Goal: Transaction & Acquisition: Purchase product/service

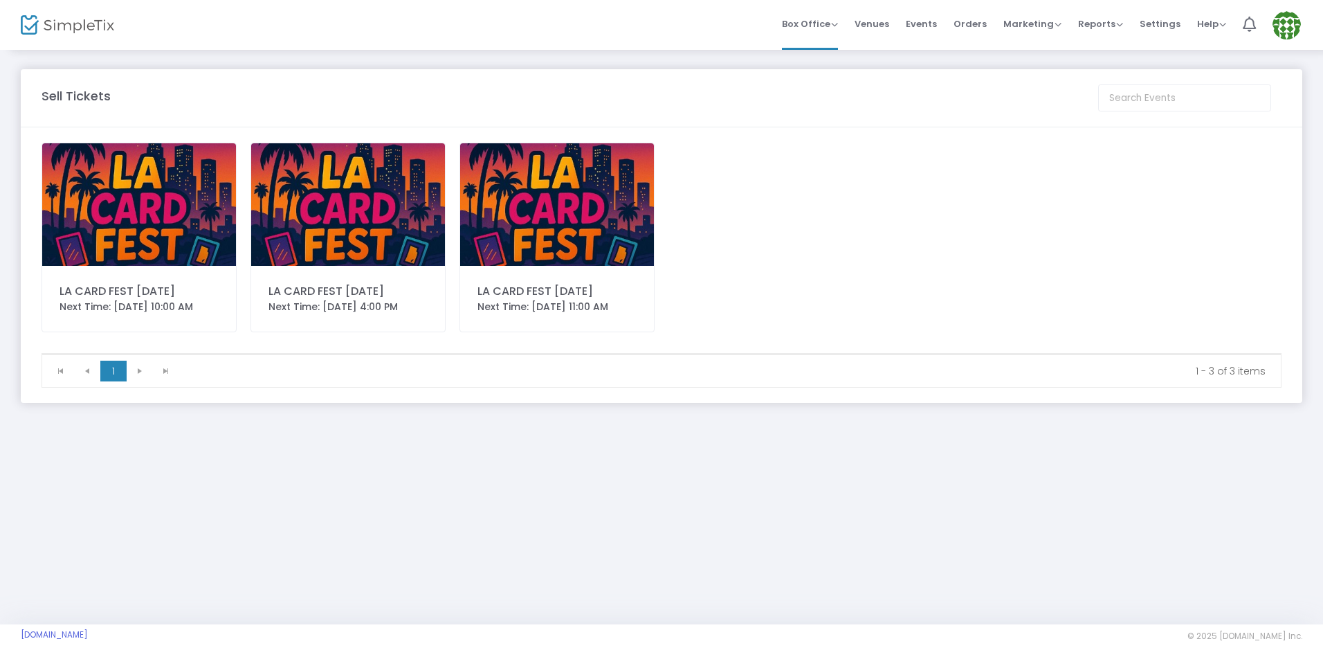
click at [569, 250] on img at bounding box center [557, 204] width 194 height 123
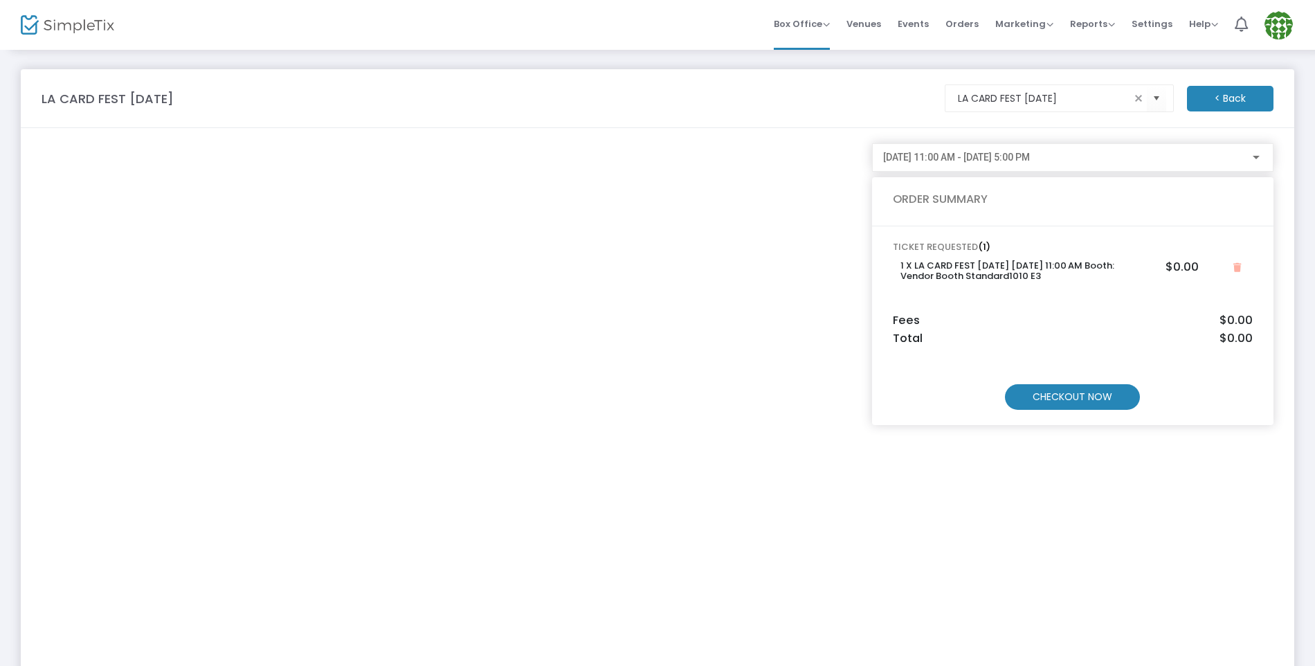
click at [1048, 386] on m-button "CHECKOUT NOW" at bounding box center [1072, 397] width 135 height 26
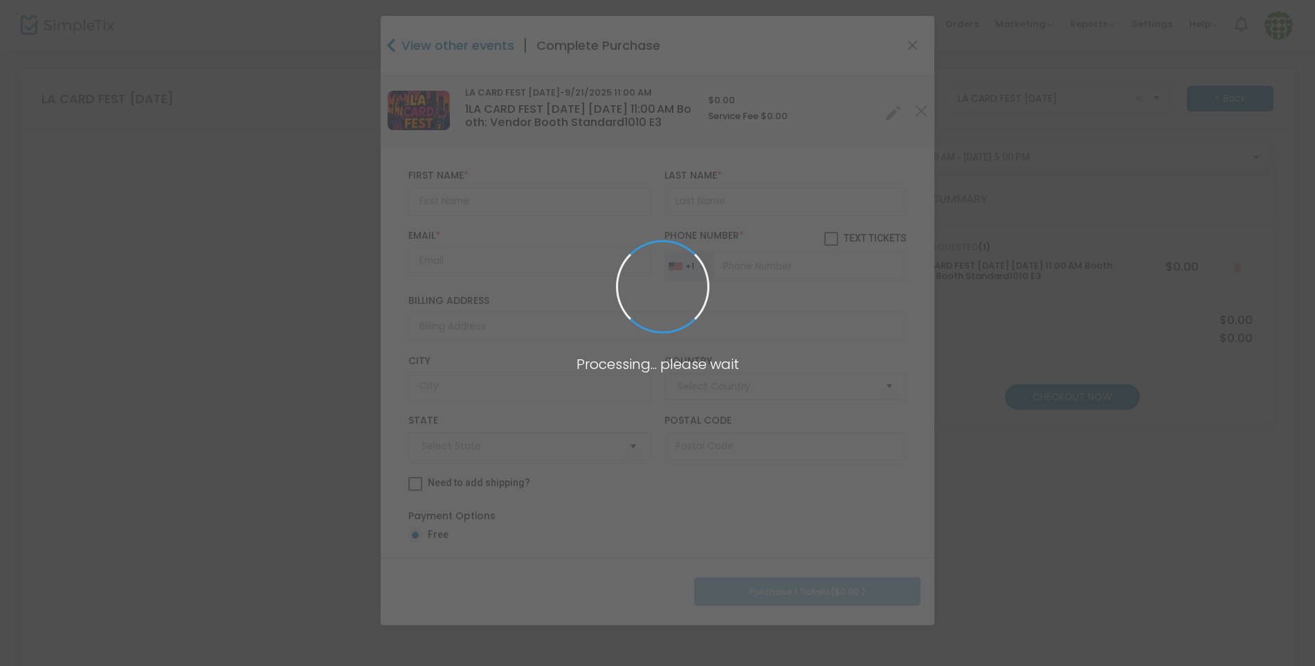
type input "[GEOGRAPHIC_DATA]"
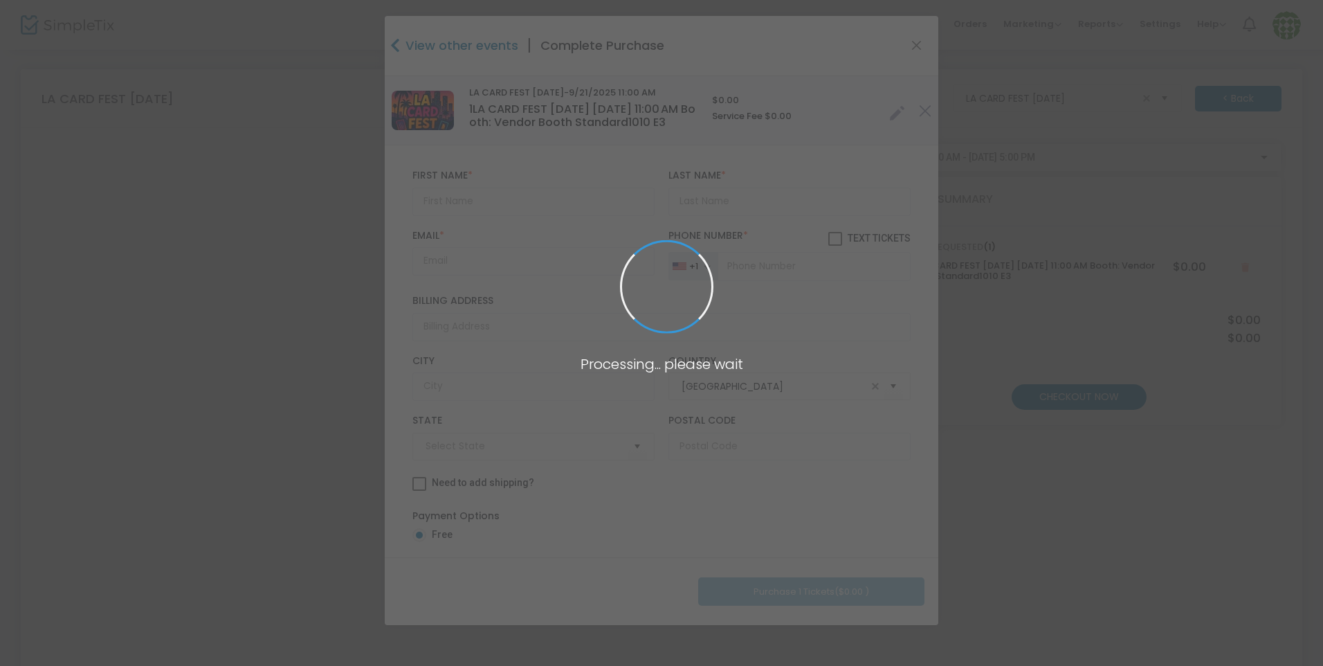
type input "[US_STATE]"
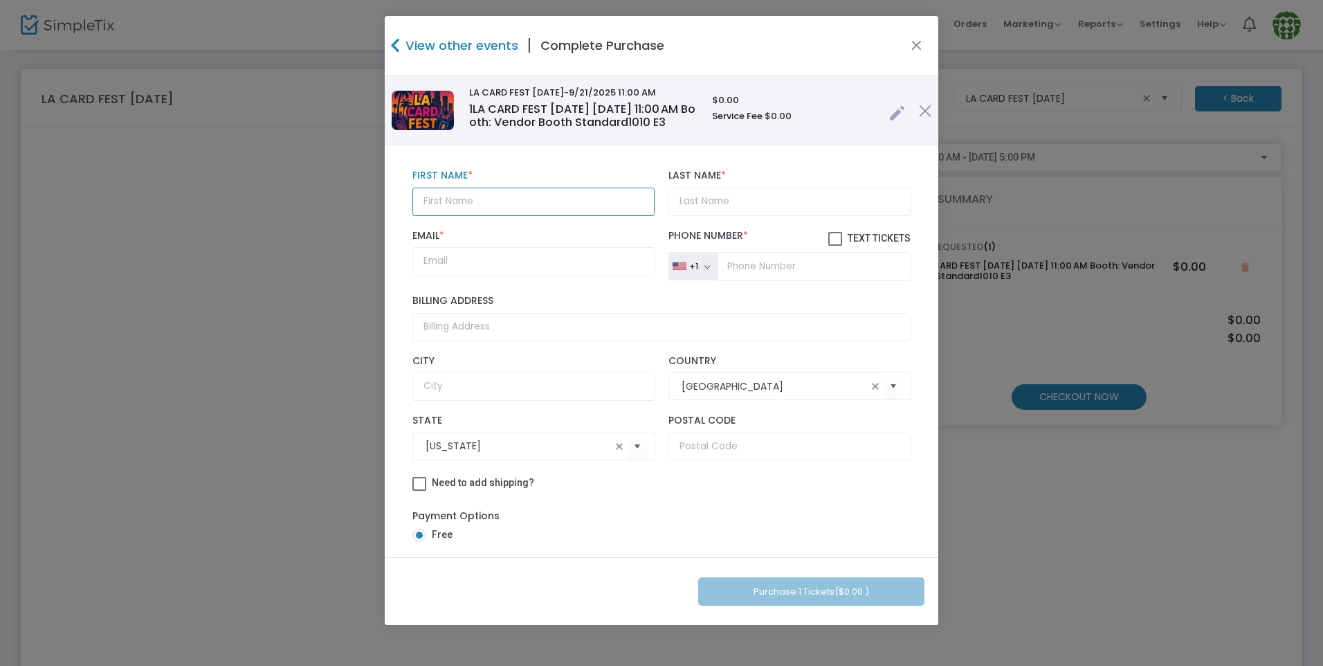
click at [532, 216] on input "text" at bounding box center [534, 202] width 242 height 28
type input "Top Tier Toys"
click at [734, 216] on input "Last Name *" at bounding box center [790, 202] width 242 height 28
type input "isa"
drag, startPoint x: 561, startPoint y: 291, endPoint x: 406, endPoint y: 289, distance: 154.4
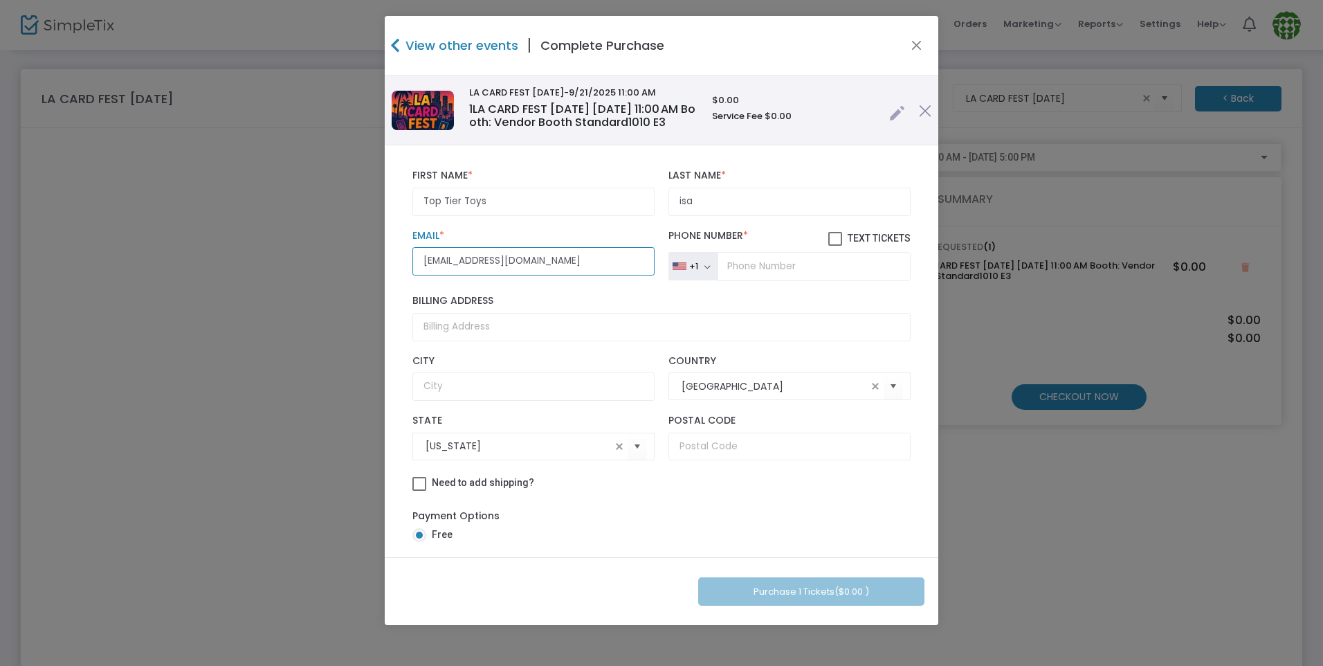
click at [406, 281] on div "aaaa@gmail.com Email * Email is required and valid." at bounding box center [534, 255] width 256 height 51
type input "aaaa@gmail.com"
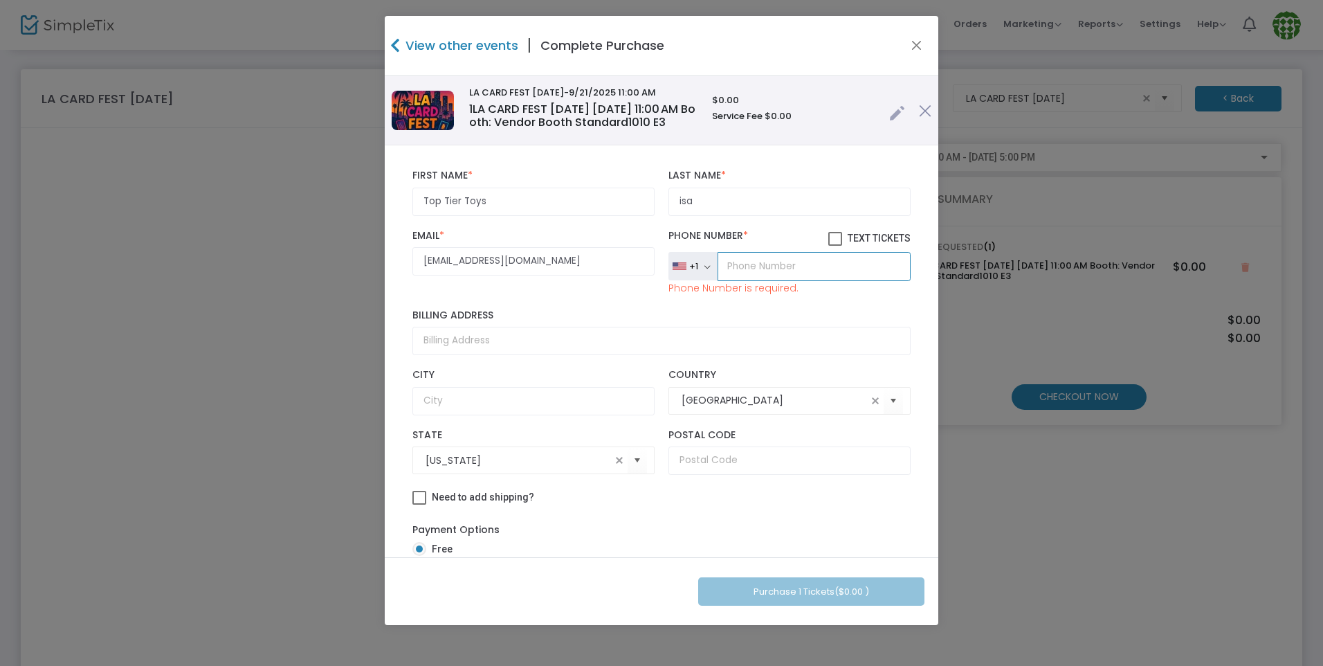
click at [748, 281] on input "tel" at bounding box center [814, 266] width 193 height 29
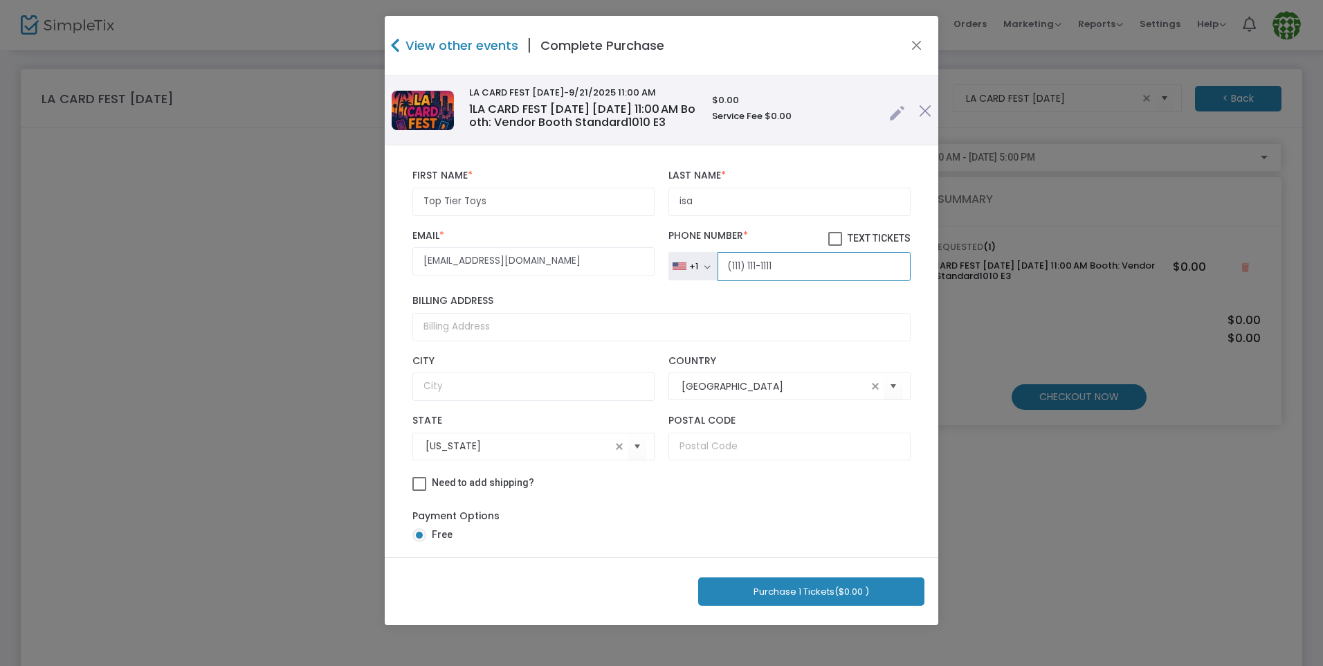
type input "(111) 111-1111"
click at [831, 579] on button "Purchase 1 Tickets ($0.00 )" at bounding box center [811, 591] width 226 height 28
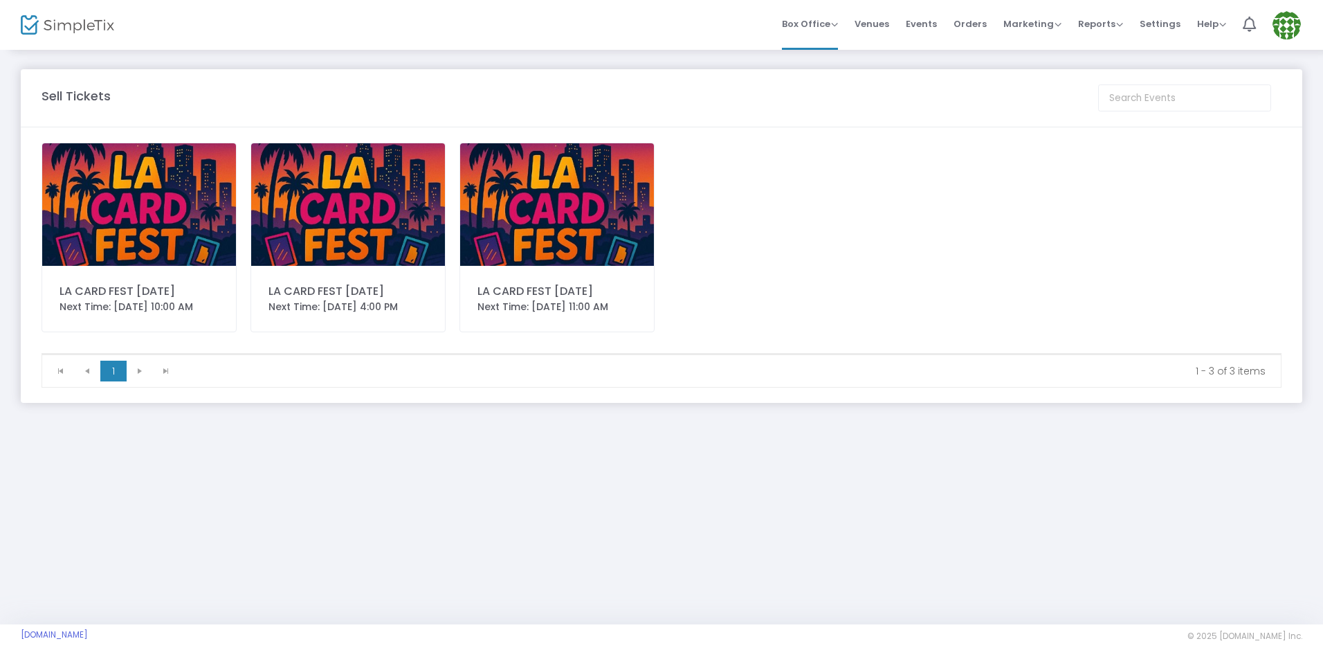
click at [559, 276] on div "LA CARD FEST [DATE] Next Time: [DATE] 11:00 AM" at bounding box center [557, 238] width 195 height 190
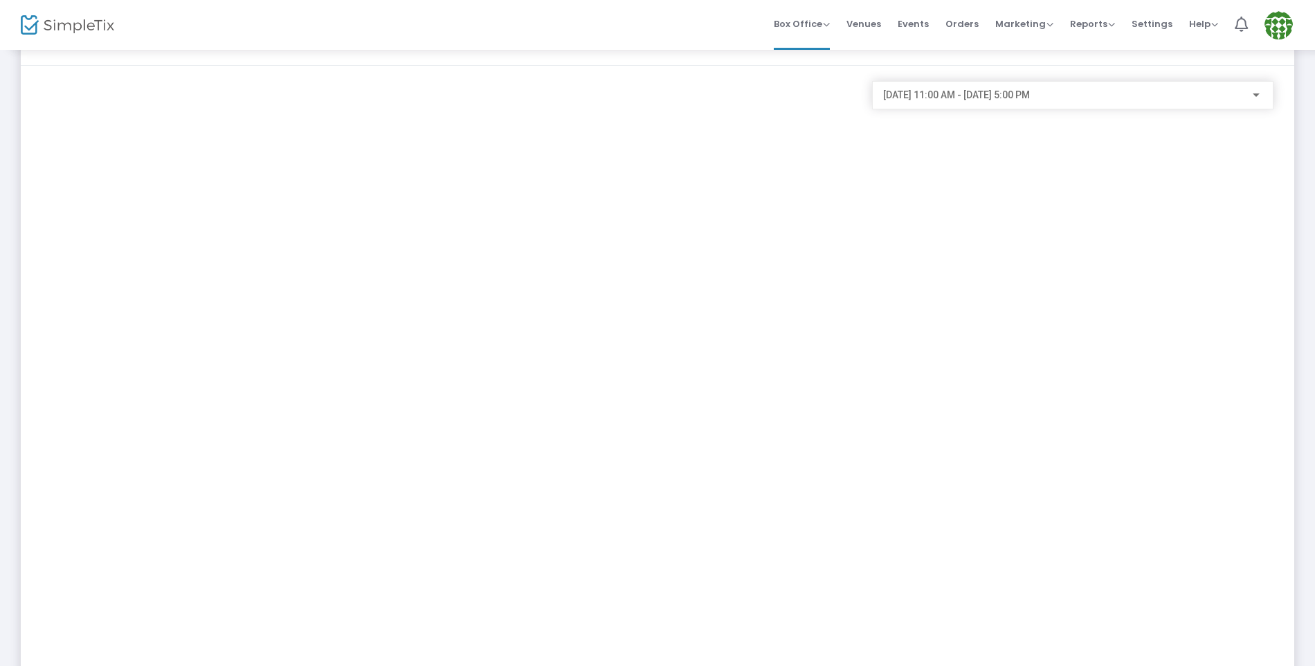
scroll to position [138, 0]
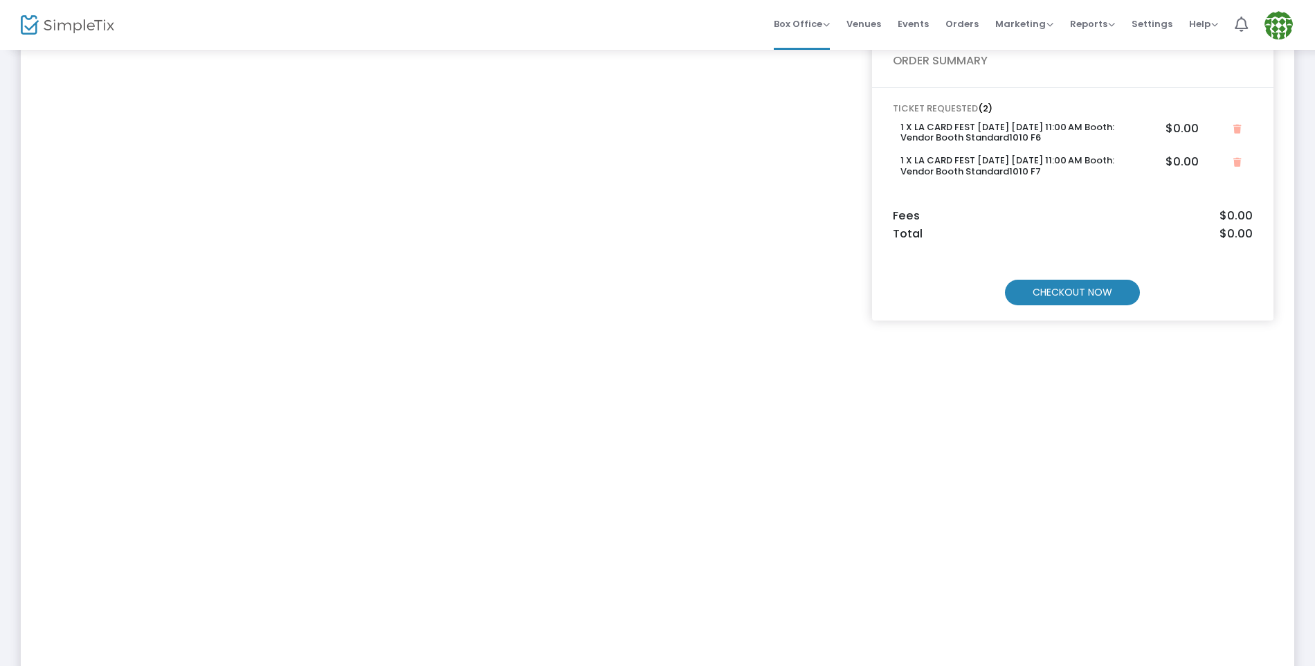
click at [1061, 296] on m-button "CHECKOUT NOW" at bounding box center [1072, 293] width 135 height 26
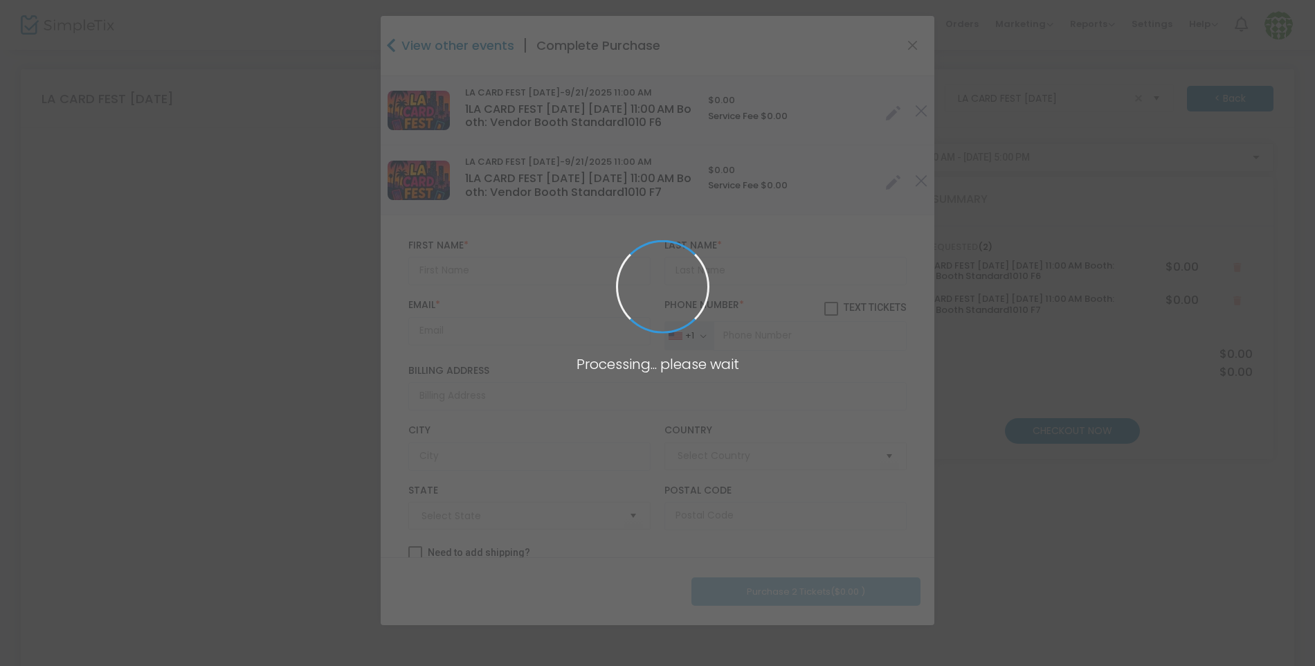
scroll to position [0, 0]
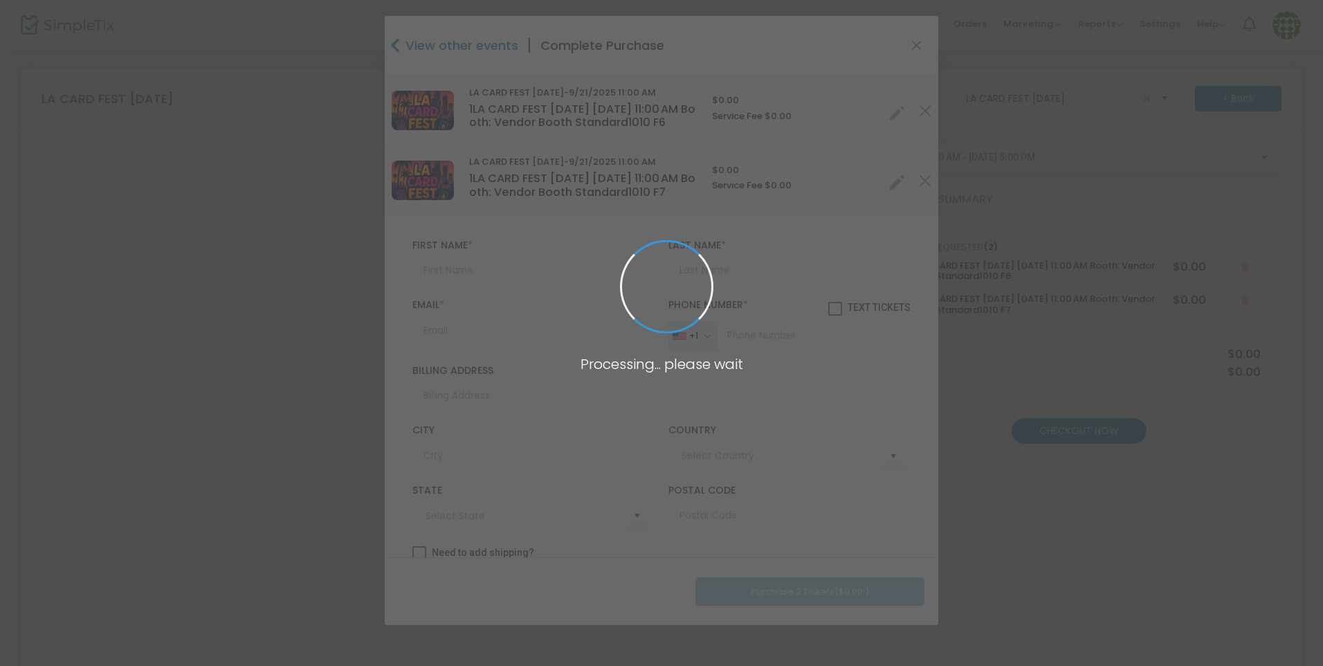
type input "[GEOGRAPHIC_DATA]"
type input "[US_STATE]"
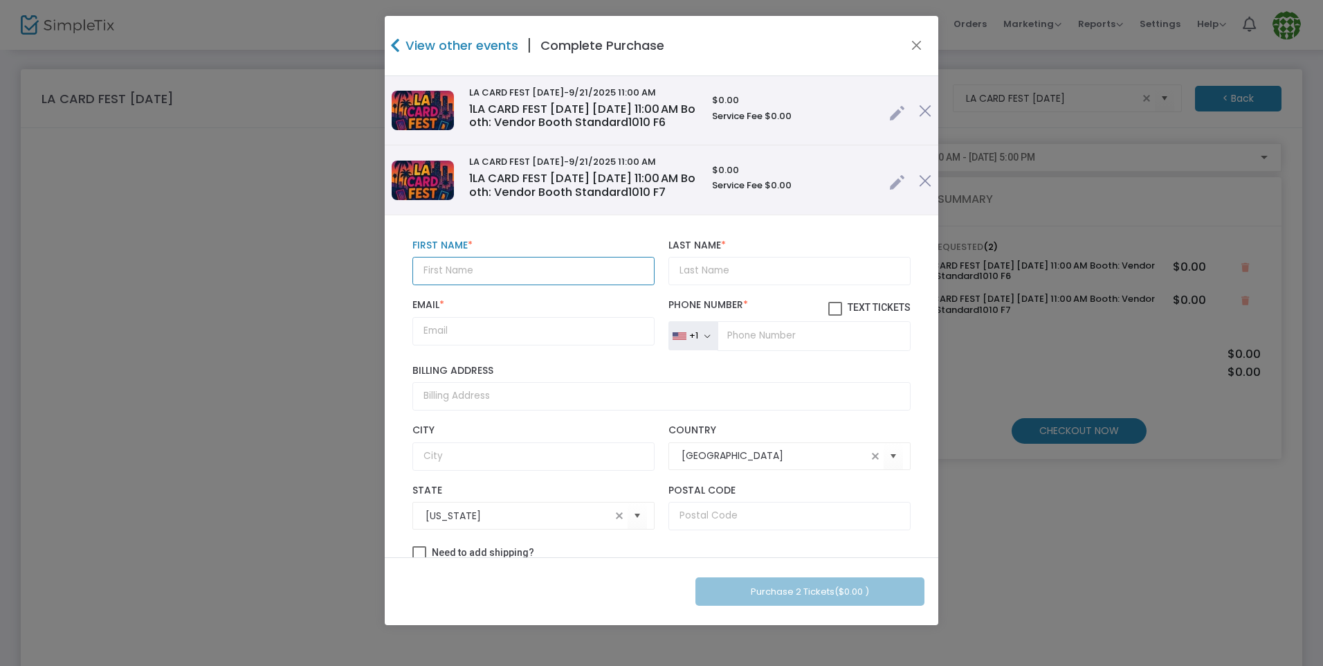
click at [477, 285] on input "text" at bounding box center [534, 271] width 242 height 28
type input "MunchBros"
type input "isa"
type input "a"
paste input "aaaa@gmail.com"
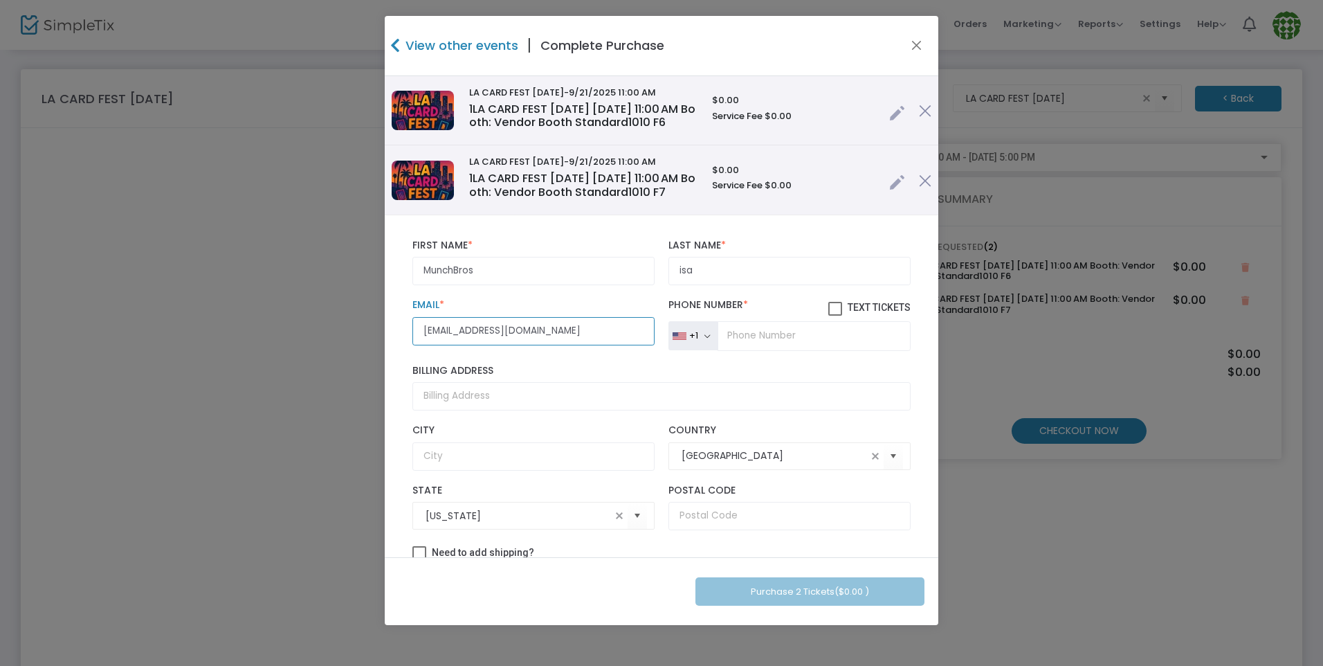
type input "aaaa@gmail.com"
type input "(111) 111-1111"
click at [757, 591] on button "Purchase 2 Tickets ($0.00 )" at bounding box center [810, 591] width 229 height 28
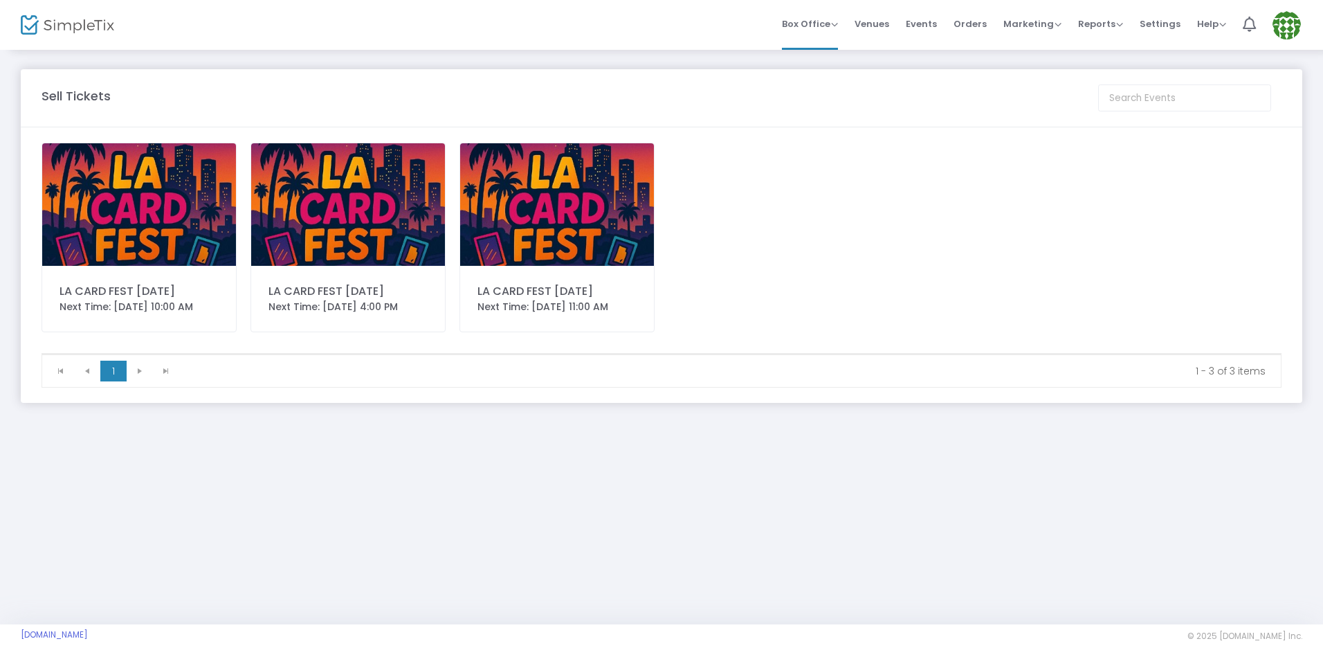
click at [521, 300] on div "LA CARD FEST [DATE]" at bounding box center [557, 291] width 159 height 17
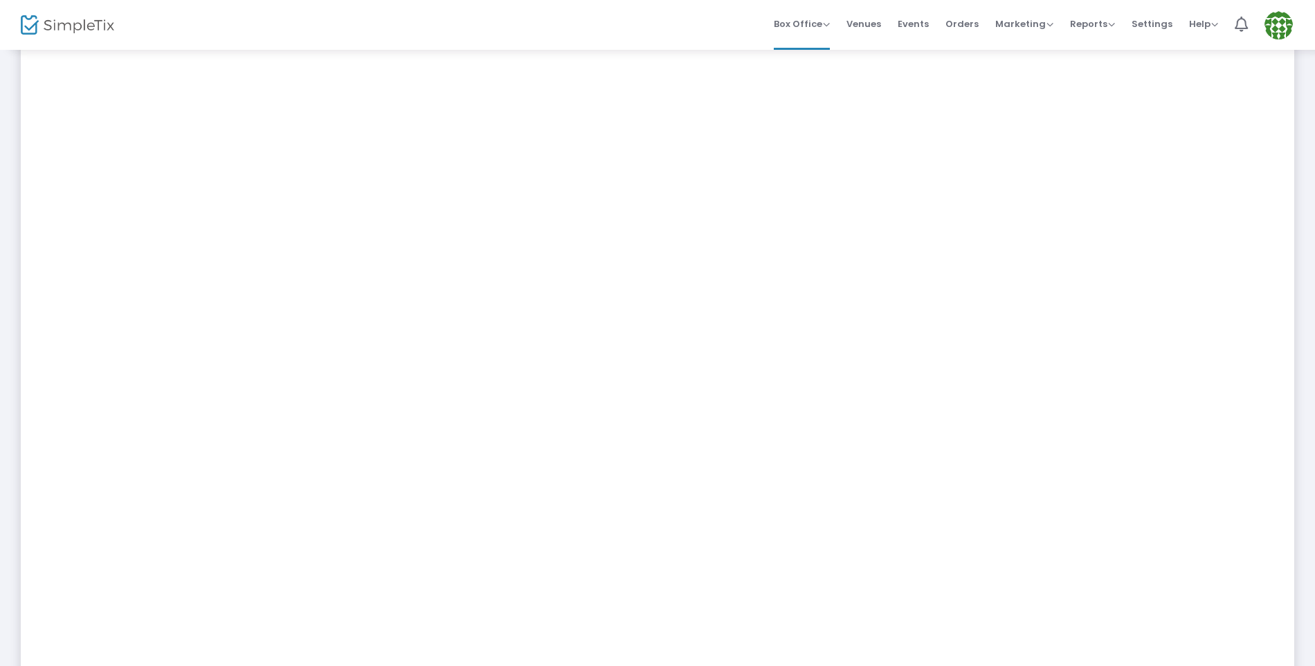
scroll to position [208, 0]
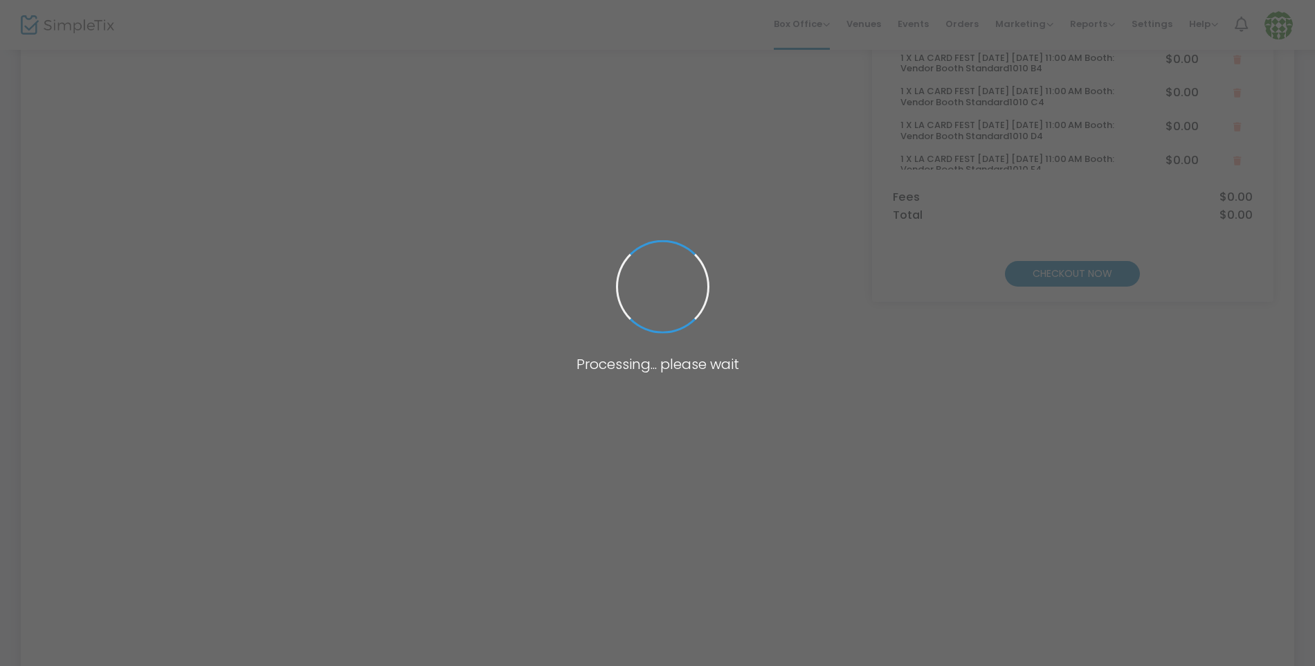
click at [374, 344] on span at bounding box center [657, 333] width 1315 height 666
click at [373, 433] on span at bounding box center [657, 333] width 1315 height 666
click at [603, 427] on span at bounding box center [657, 333] width 1315 height 666
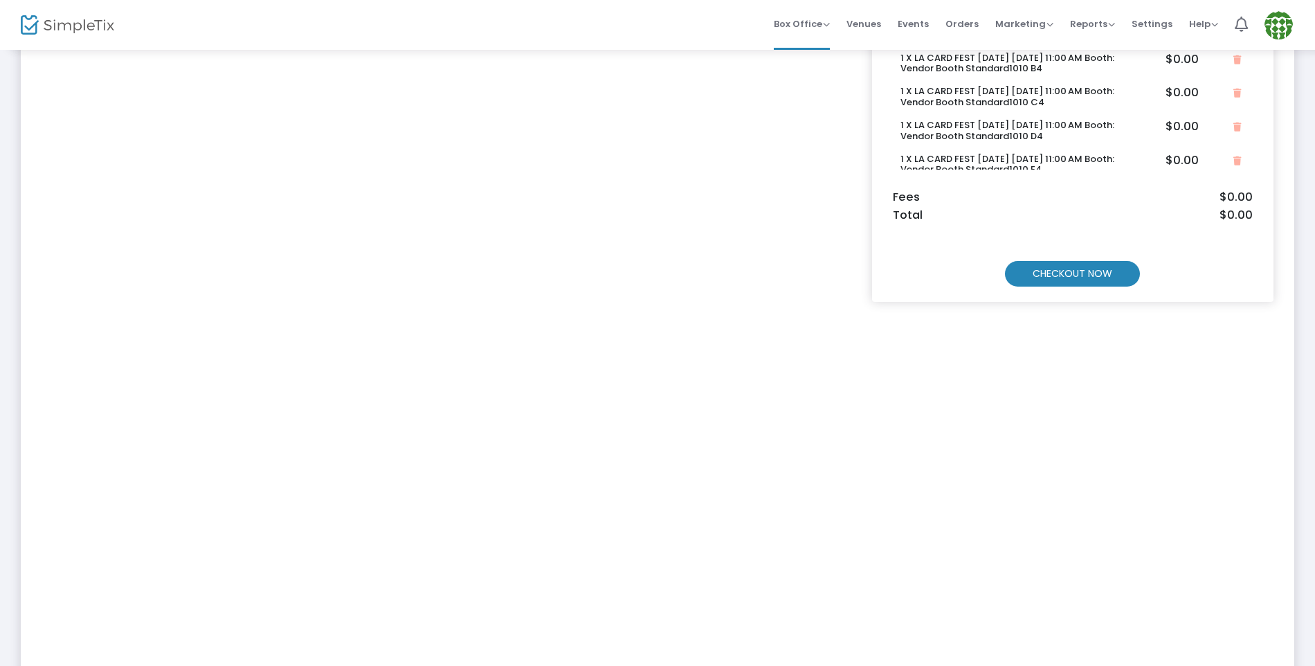
click at [1046, 276] on m-button "CHECKOUT NOW" at bounding box center [1072, 274] width 135 height 26
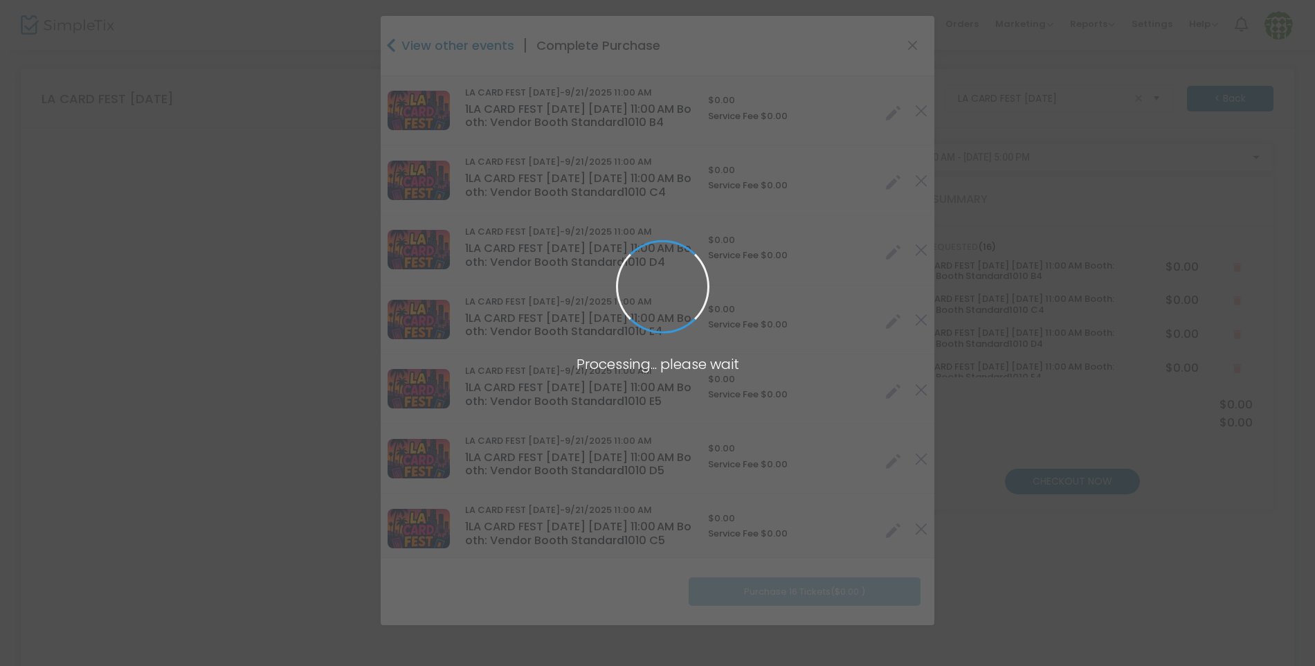
type input "[GEOGRAPHIC_DATA]"
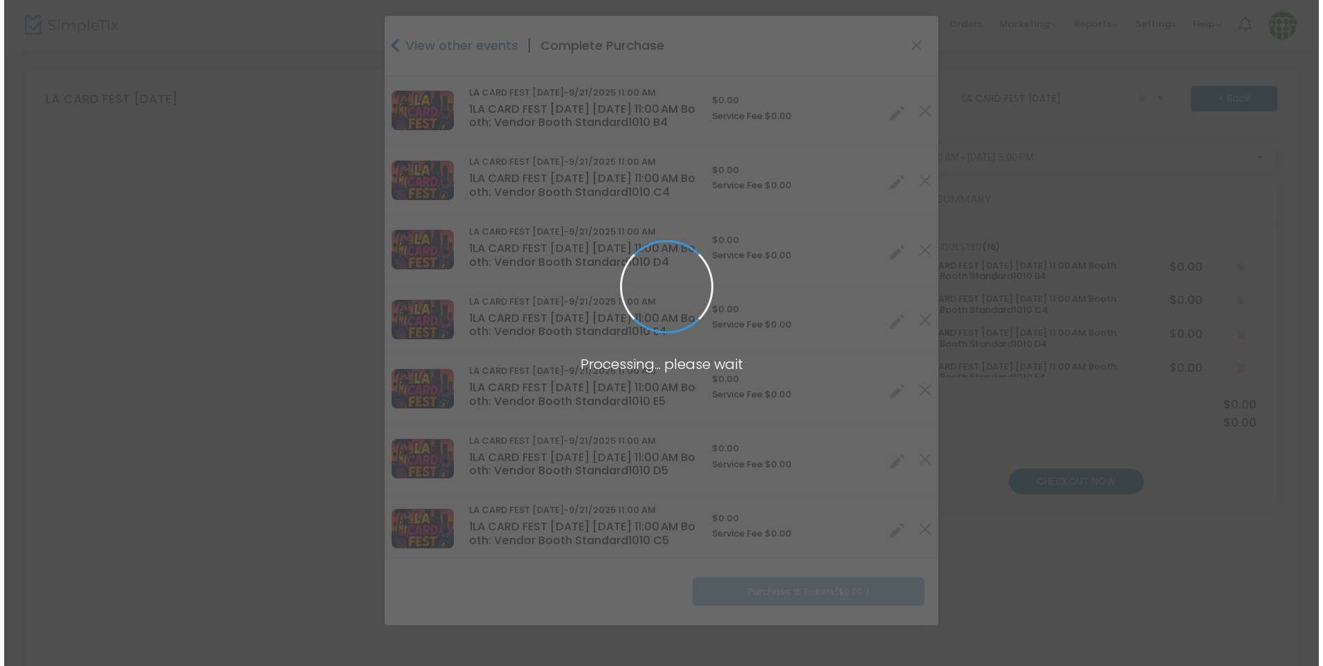
scroll to position [0, 0]
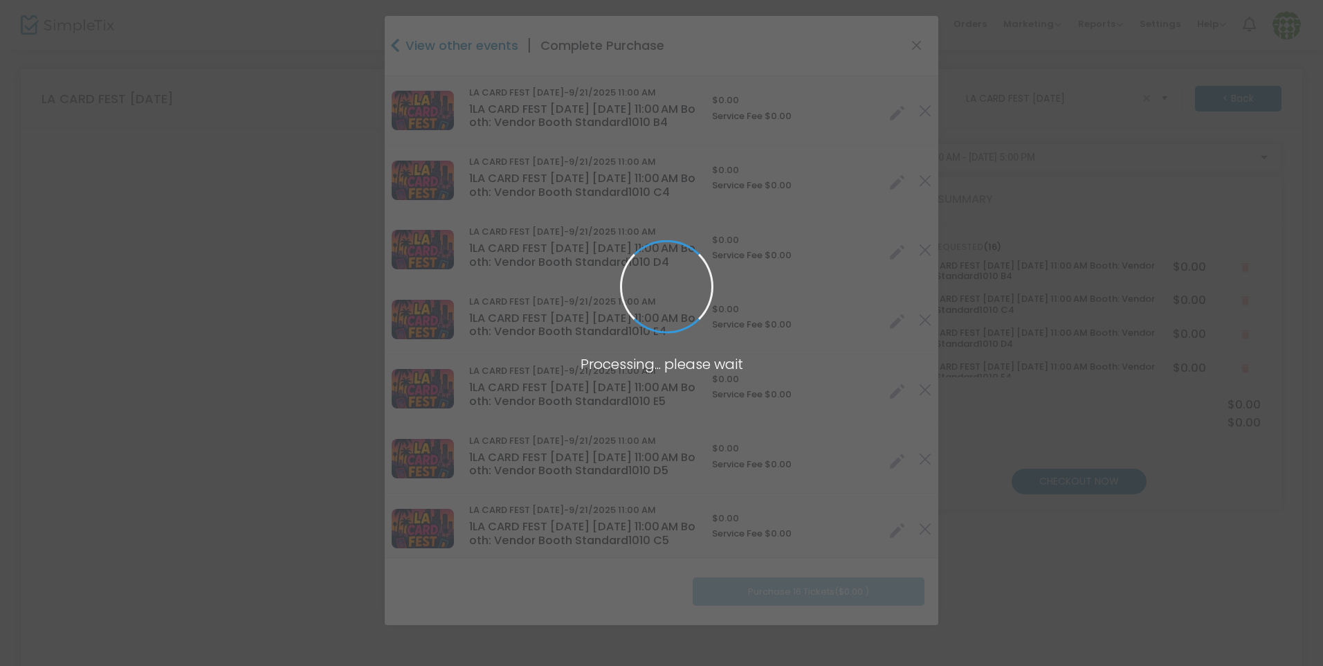
type input "[US_STATE]"
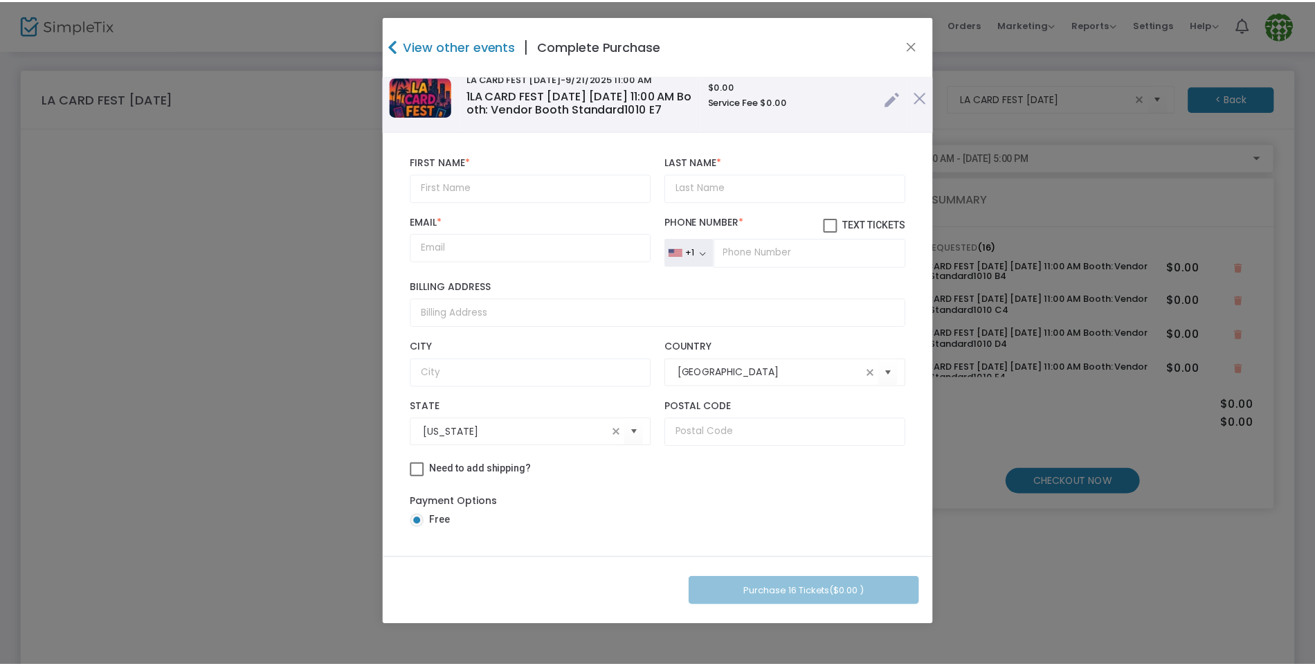
scroll to position [1447, 0]
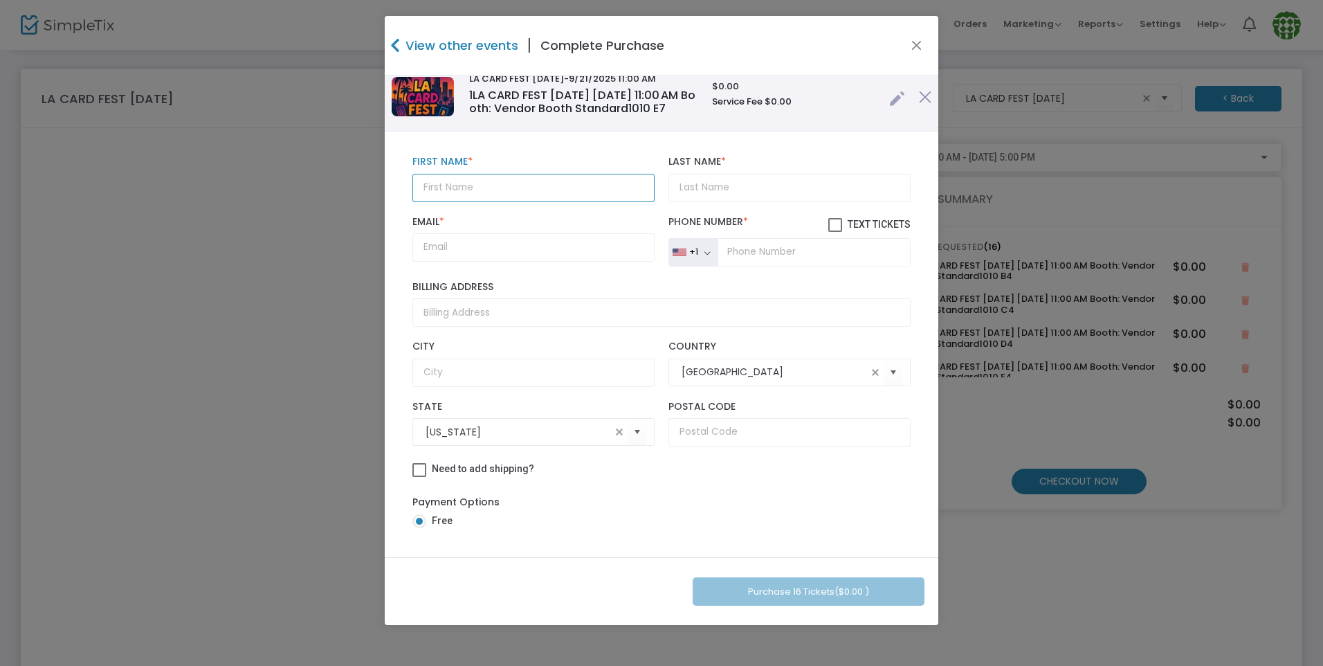
click at [483, 201] on input "text" at bounding box center [534, 188] width 242 height 28
type input "SandM"
type input "isa"
paste input "aaaa@gmail.com"
type input "aaaa@gmail.com"
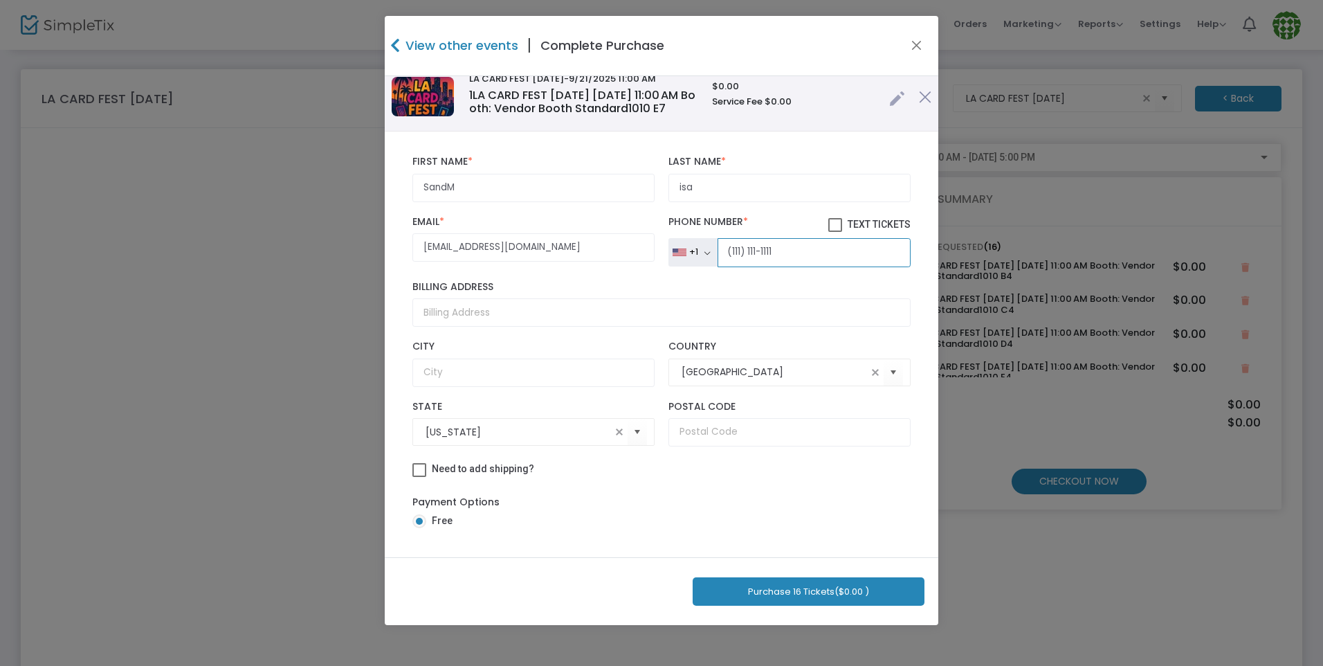
type input "(111) 111-1111"
click at [830, 583] on button "Purchase 16 Tickets ($0.00 )" at bounding box center [809, 591] width 232 height 28
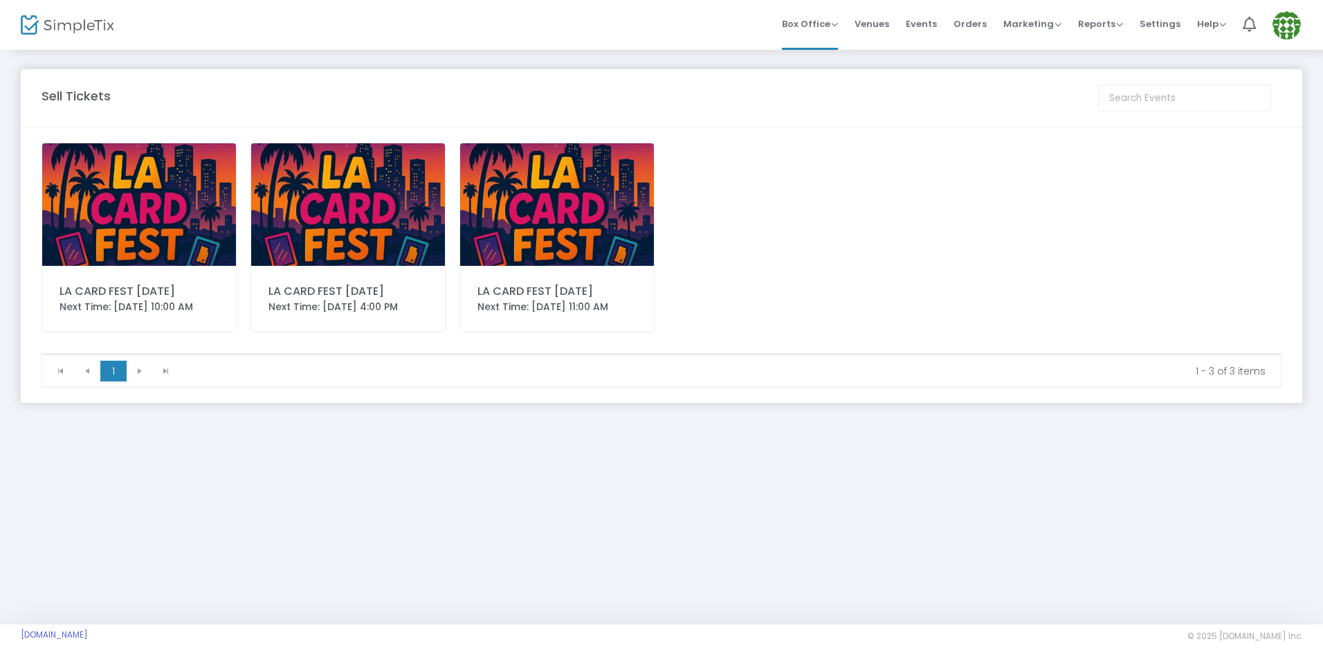
click at [611, 264] on img at bounding box center [557, 204] width 194 height 123
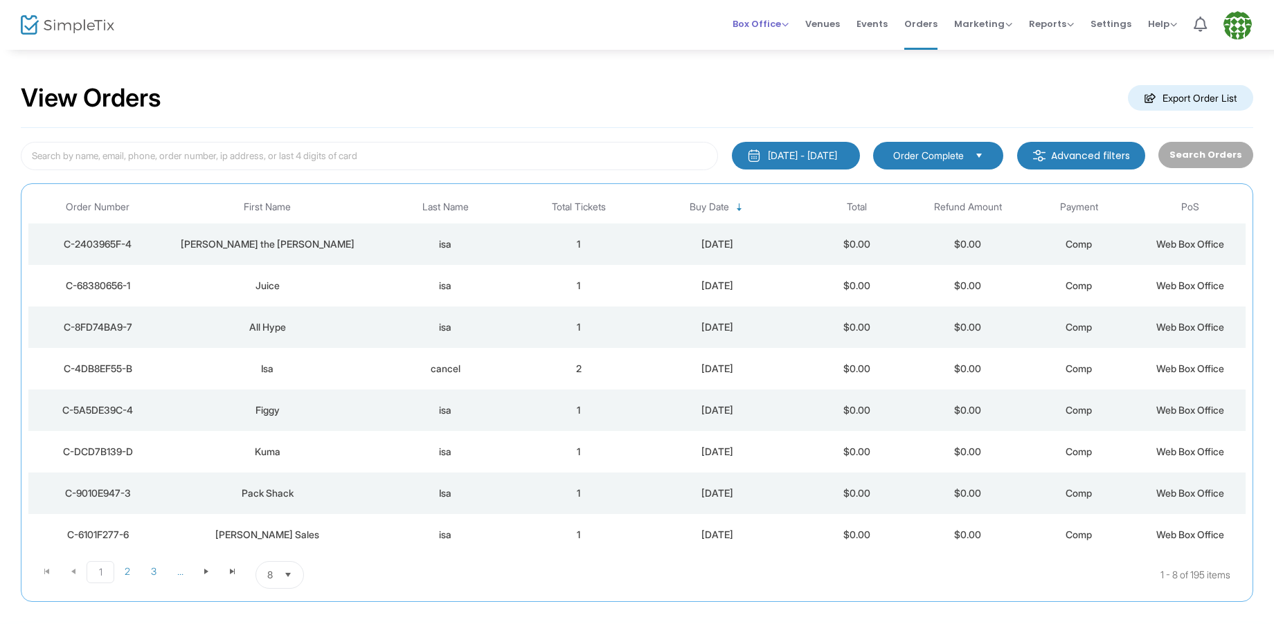
click at [745, 21] on span "Box Office" at bounding box center [760, 23] width 56 height 13
click at [770, 47] on li "Sell Tickets" at bounding box center [781, 46] width 99 height 27
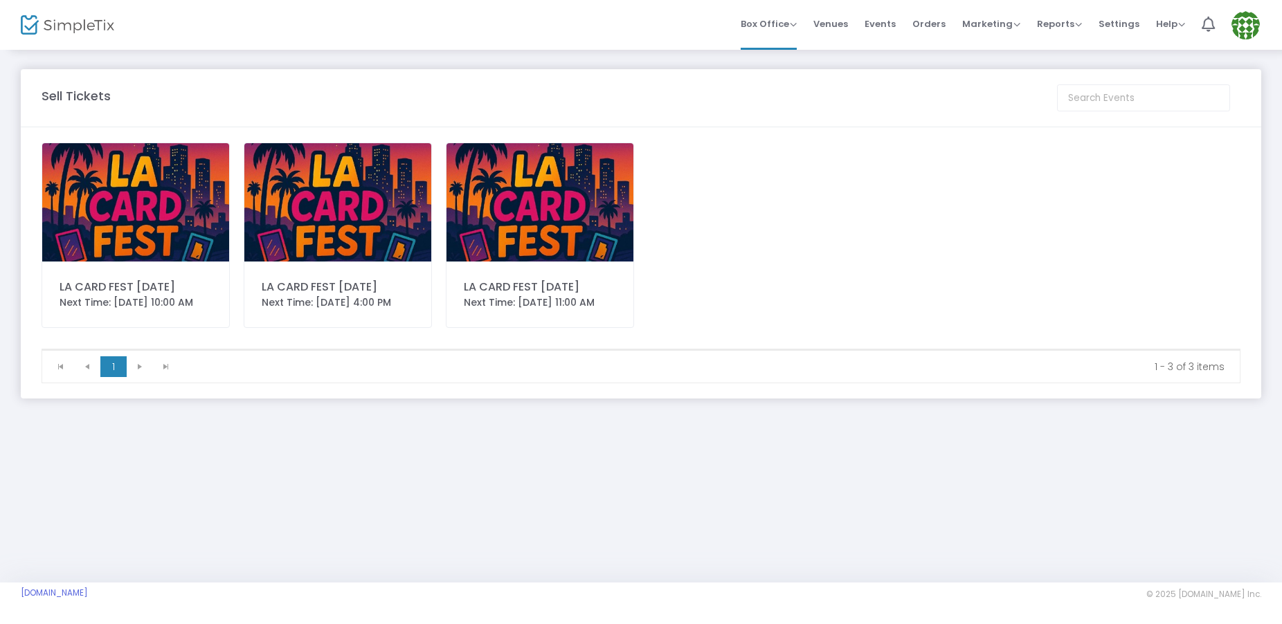
click at [557, 268] on div "LA CARD FEST [DATE] Next Time: [DATE] 11:00 AM" at bounding box center [540, 236] width 188 height 186
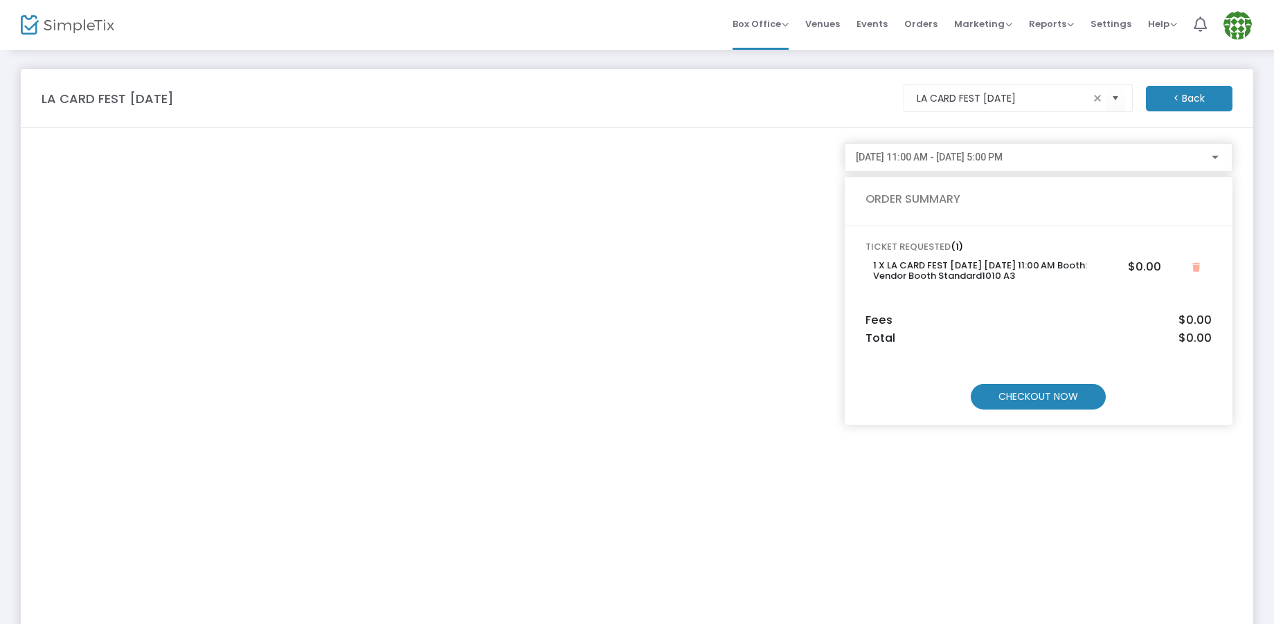
click at [1015, 390] on m-button "CHECKOUT NOW" at bounding box center [1037, 397] width 135 height 26
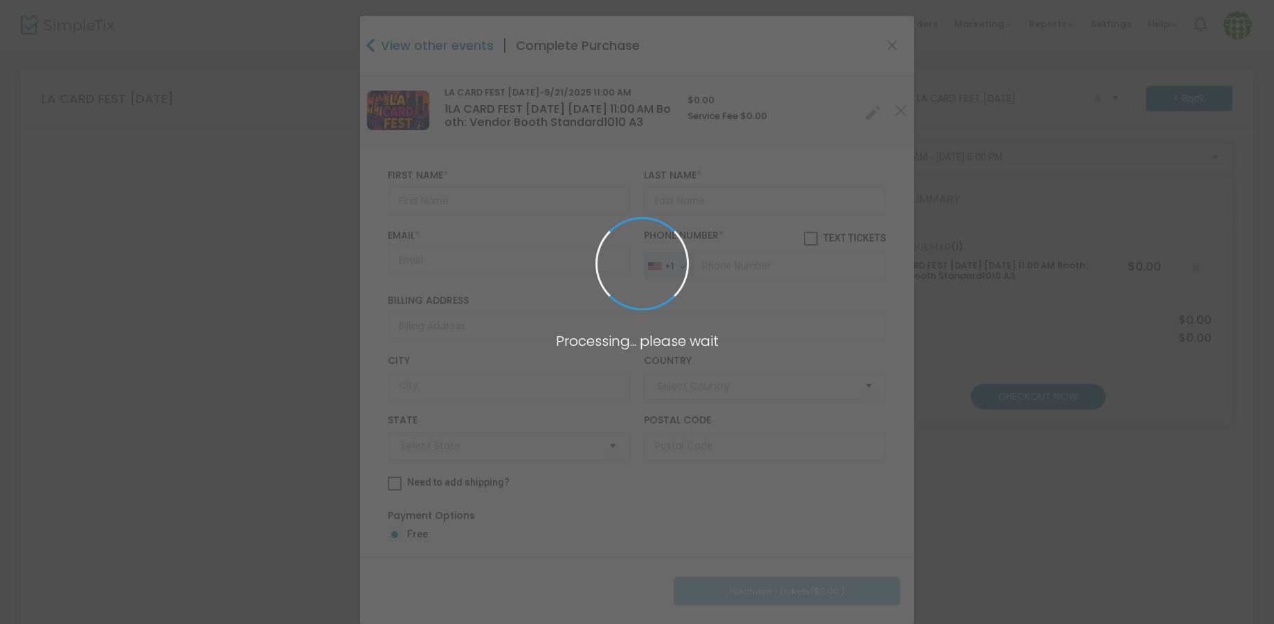
type input "[GEOGRAPHIC_DATA]"
type input "[US_STATE]"
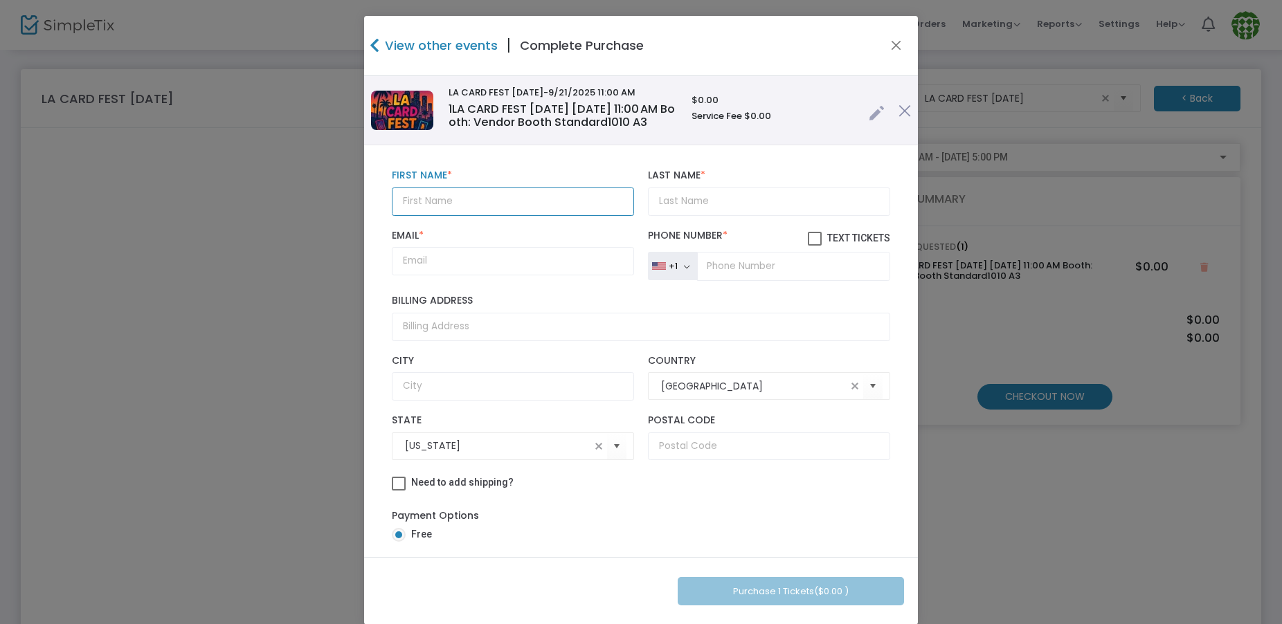
click at [438, 216] on input "text" at bounding box center [513, 202] width 242 height 28
type input "canc"
click at [887, 46] on button "Close" at bounding box center [896, 46] width 18 height 18
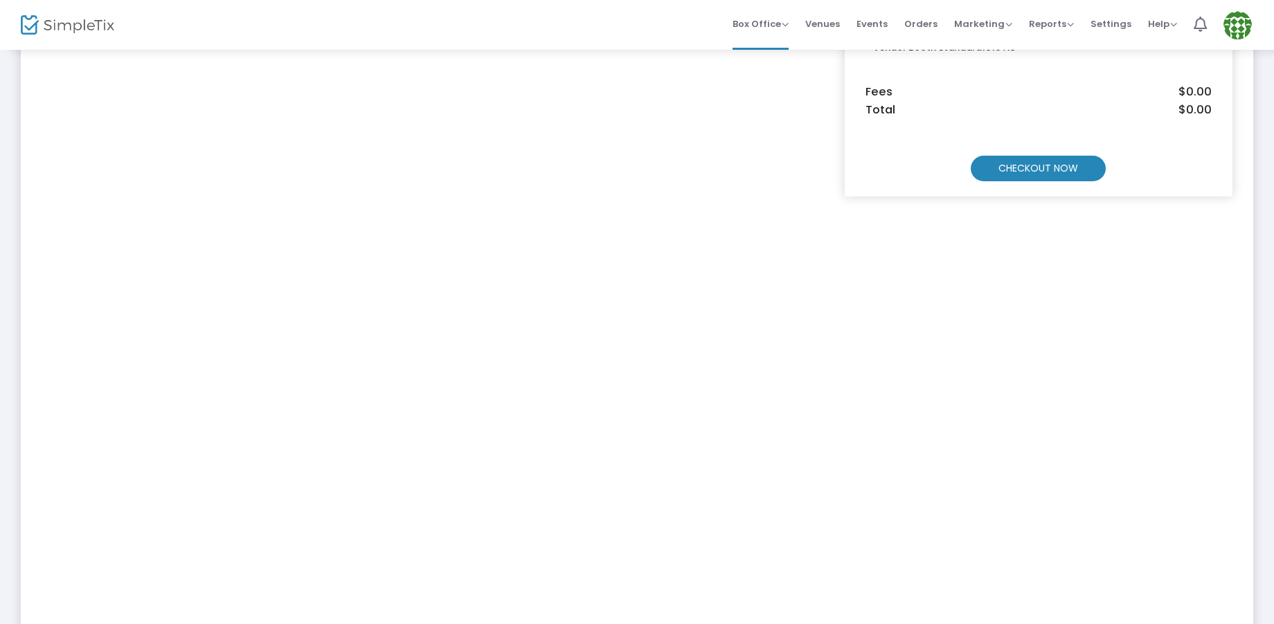
scroll to position [208, 0]
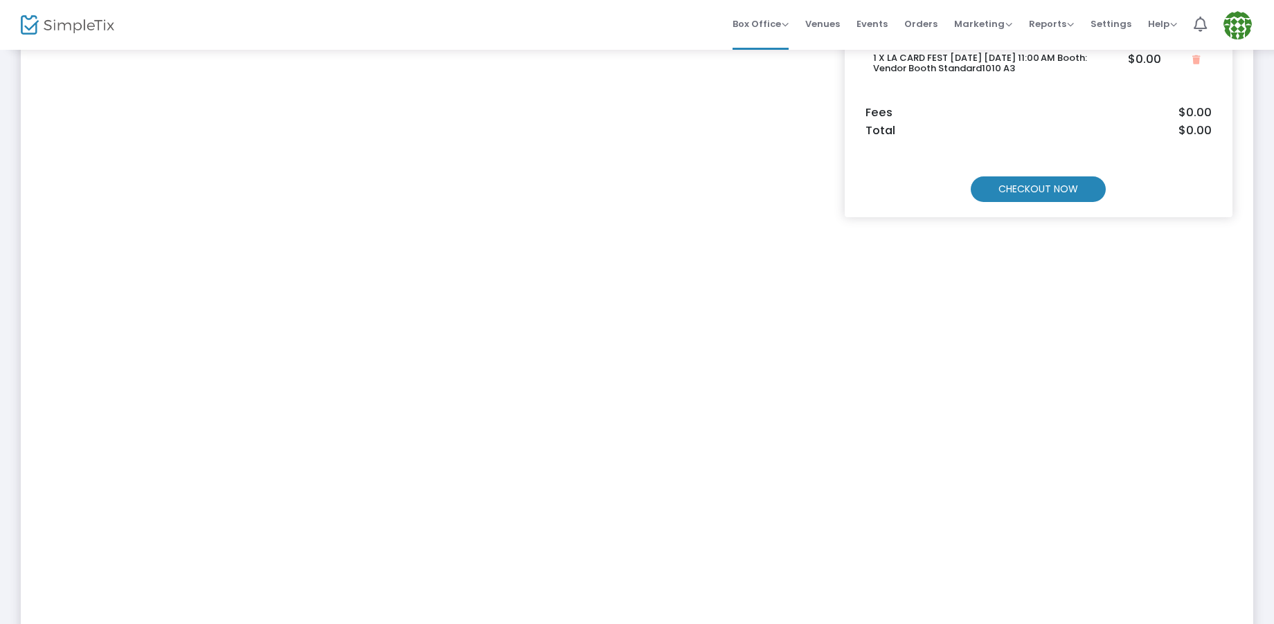
click at [1007, 242] on div "[DATE] 11:00 AM - [DATE] 5:00 PM ORDER SUMMARY TICKET REQUESTED (1) 1 X LA CARD…" at bounding box center [1038, 380] width 401 height 888
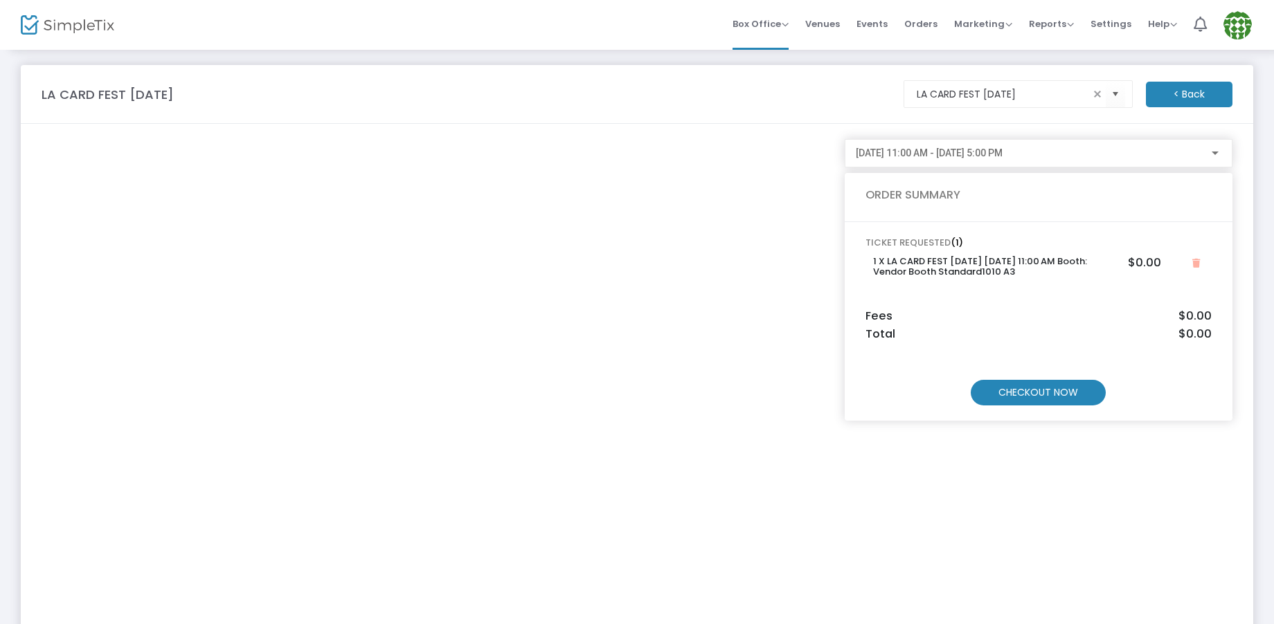
scroll to position [0, 0]
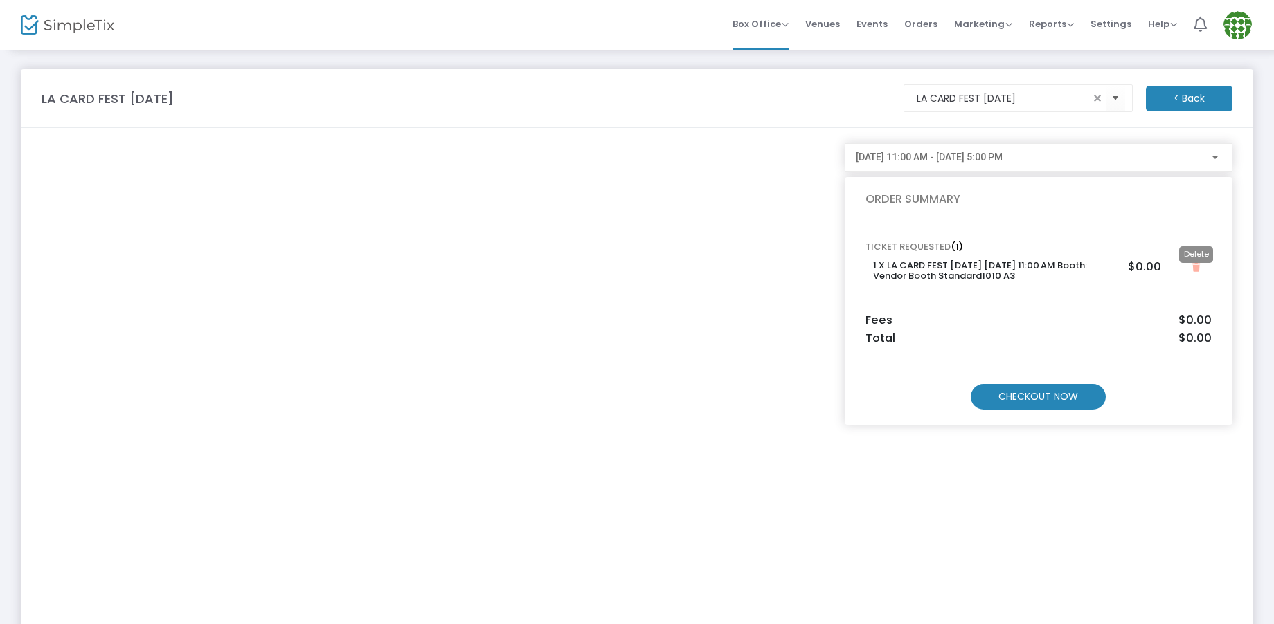
click at [1196, 269] on icon "Close" at bounding box center [1196, 267] width 8 height 9
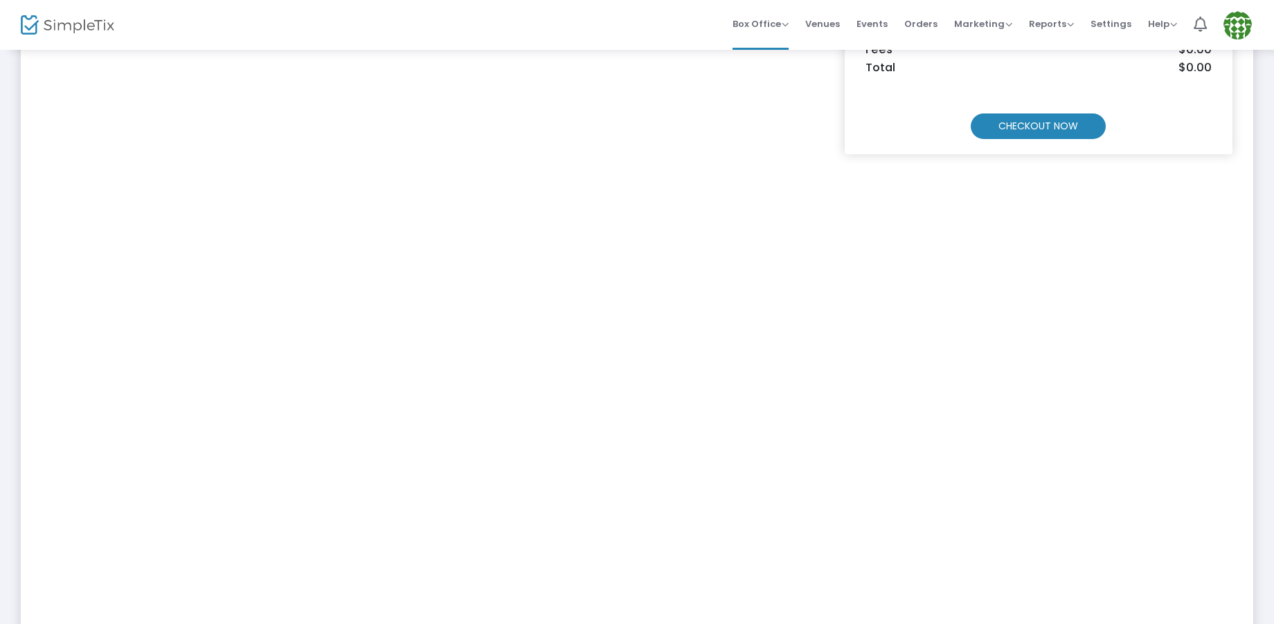
scroll to position [208, 0]
